Goal: Task Accomplishment & Management: Manage account settings

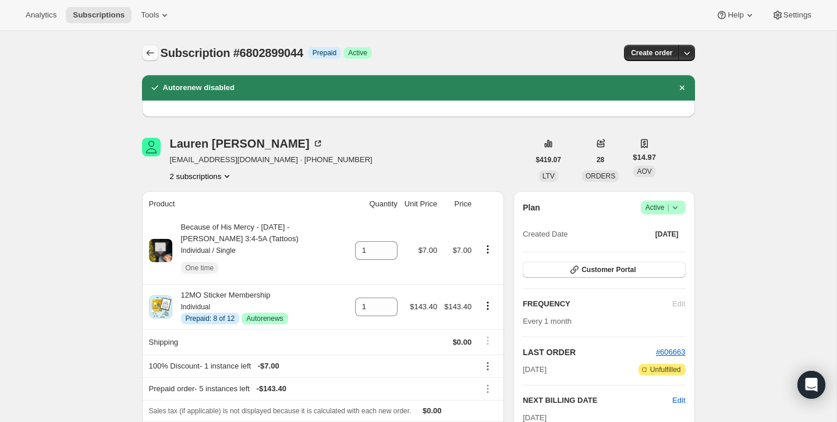
click at [149, 52] on icon "Subscriptions" at bounding box center [150, 53] width 12 height 12
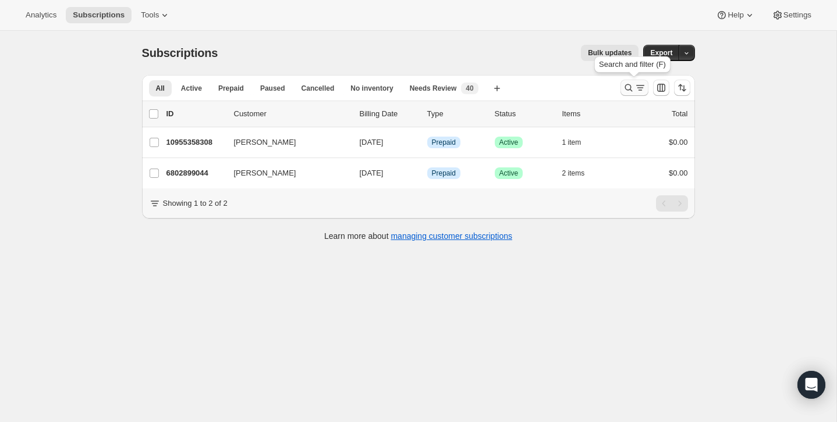
click at [634, 86] on icon "Search and filter results" at bounding box center [640, 88] width 12 height 12
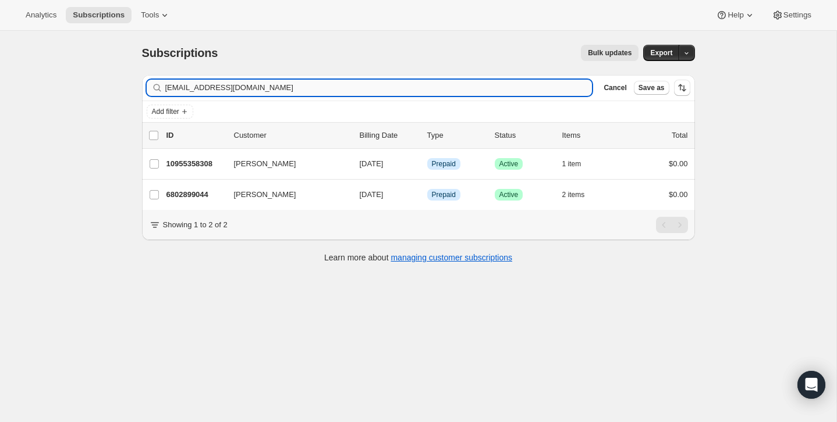
click at [541, 91] on input "[EMAIL_ADDRESS][DOMAIN_NAME]" at bounding box center [378, 88] width 427 height 16
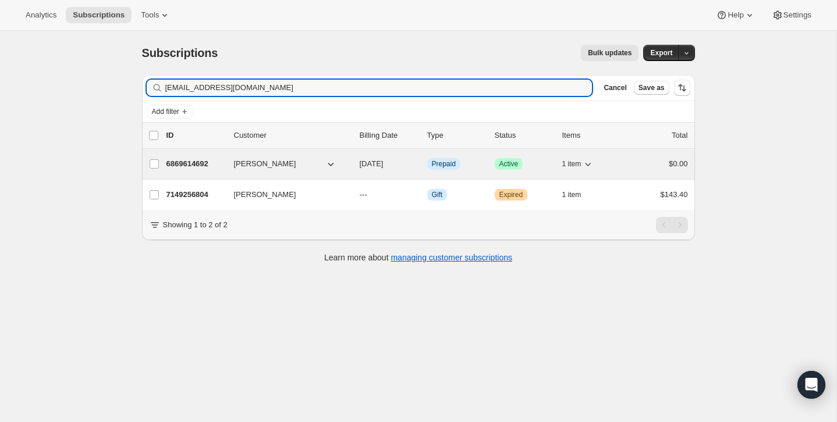
type input "[EMAIL_ADDRESS][DOMAIN_NAME]"
click at [612, 163] on div "1 item" at bounding box center [591, 164] width 58 height 16
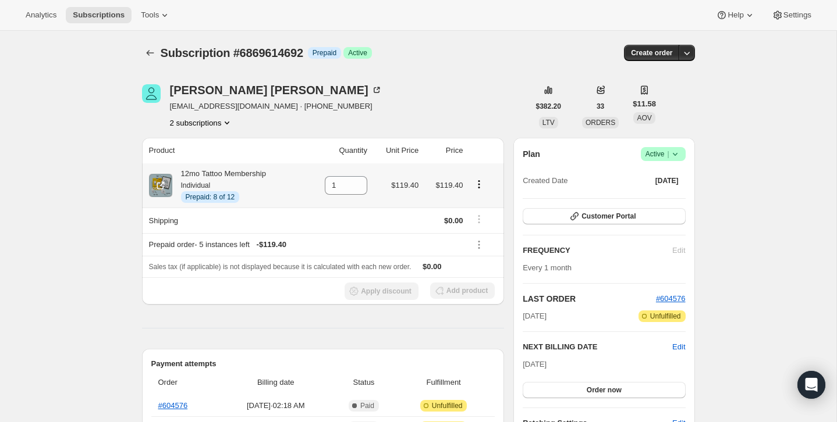
click at [481, 183] on icon "Product actions" at bounding box center [479, 185] width 12 height 12
click at [473, 115] on div "[PERSON_NAME] [EMAIL_ADDRESS][DOMAIN_NAME] · [PHONE_NUMBER] 2 subscriptions" at bounding box center [335, 106] width 387 height 44
click at [148, 47] on button "Subscriptions" at bounding box center [150, 53] width 16 height 16
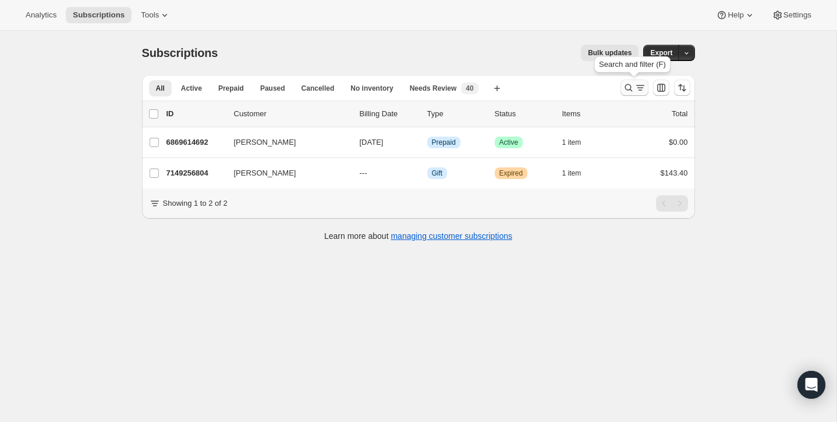
click at [627, 91] on icon "Search and filter results" at bounding box center [629, 88] width 12 height 12
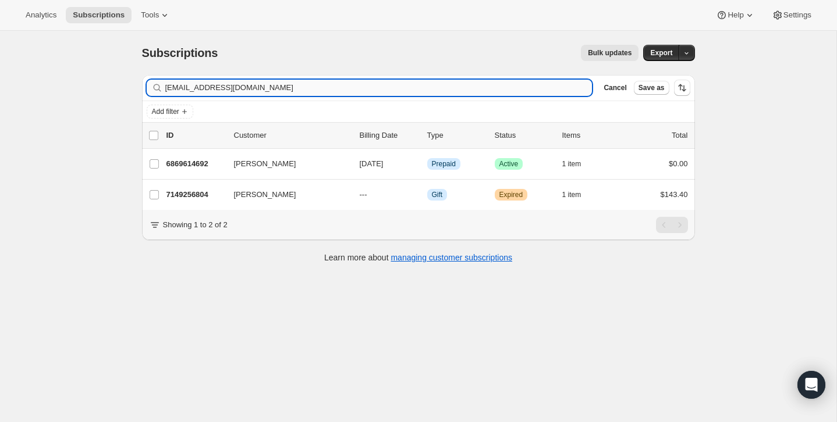
click at [522, 93] on input "[EMAIL_ADDRESS][DOMAIN_NAME]" at bounding box center [378, 88] width 427 height 16
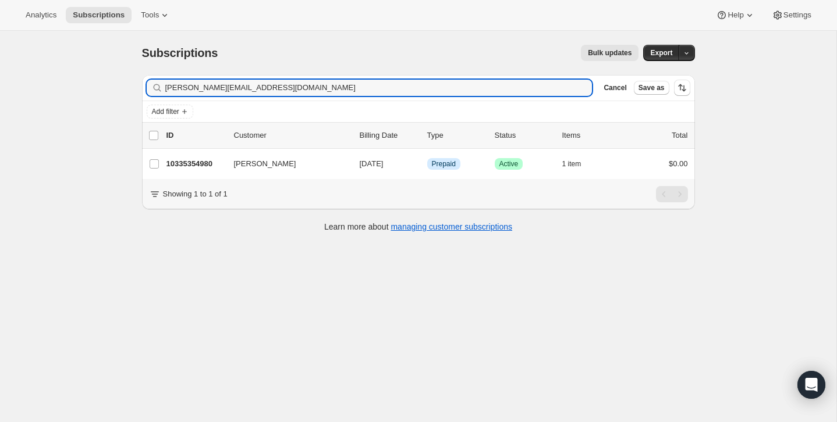
type input "[PERSON_NAME][EMAIL_ADDRESS][DOMAIN_NAME]"
click at [633, 179] on div "Showing 1 to 1 of 1" at bounding box center [418, 194] width 553 height 30
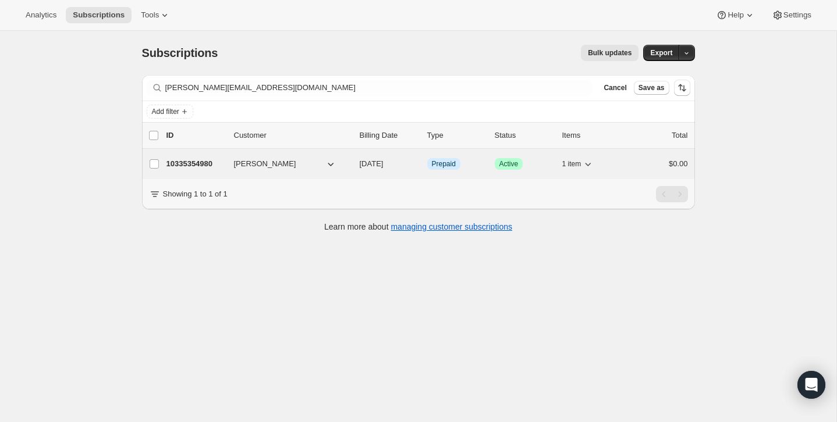
click at [634, 168] on div "$0.00" at bounding box center [659, 164] width 58 height 12
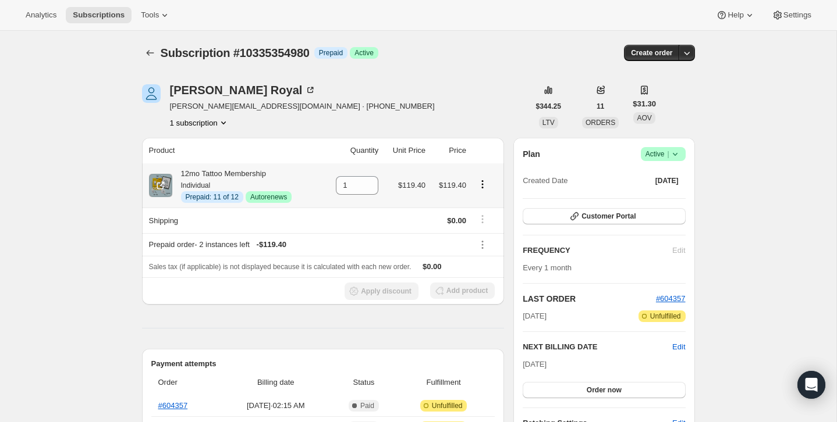
click at [485, 186] on icon "Product actions" at bounding box center [483, 185] width 12 height 12
click at [480, 203] on span "Disable Autorenew" at bounding box center [481, 206] width 63 height 9
